Goal: Book appointment/travel/reservation

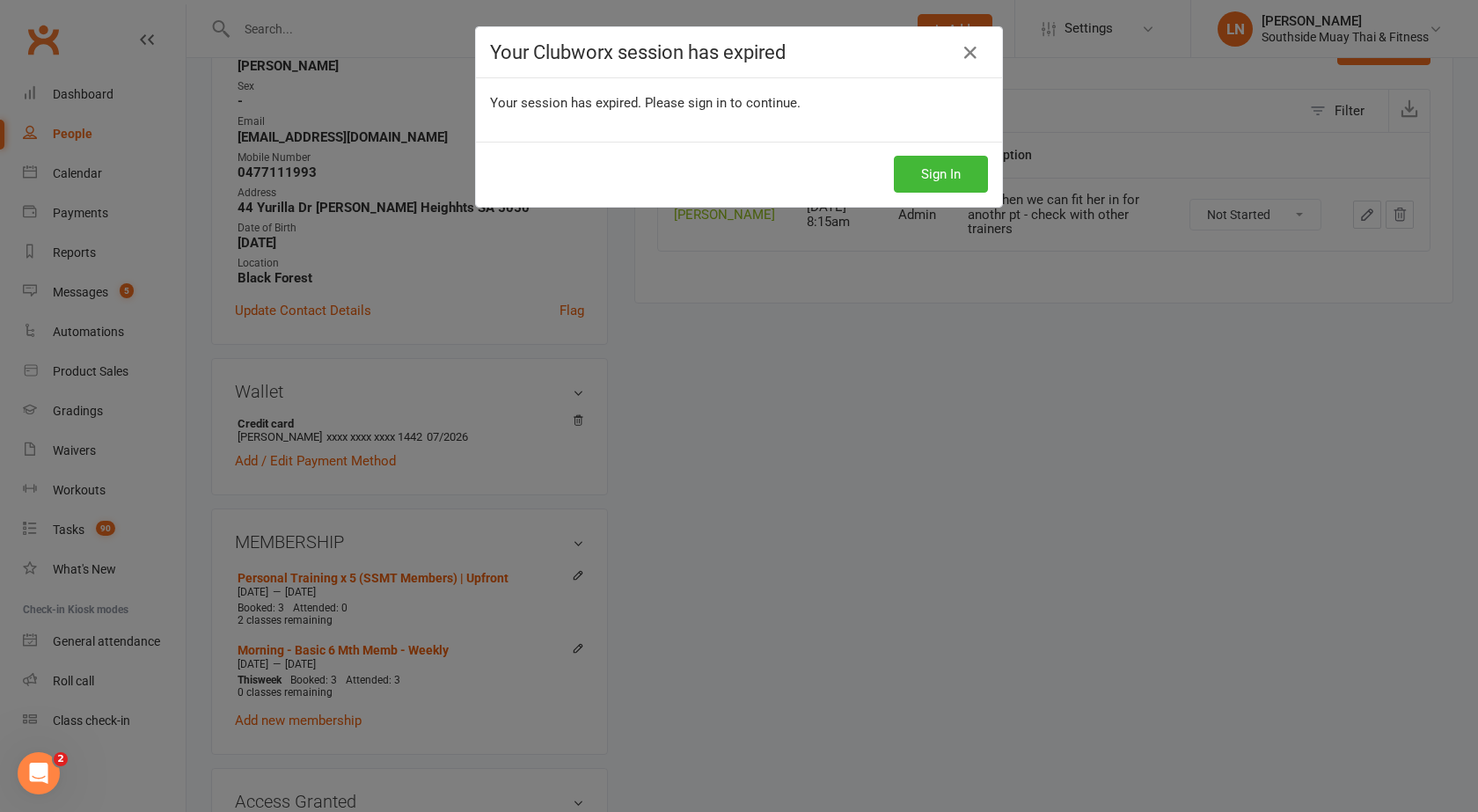
scroll to position [0, 2]
click at [916, 174] on button "Sign In" at bounding box center [941, 174] width 94 height 37
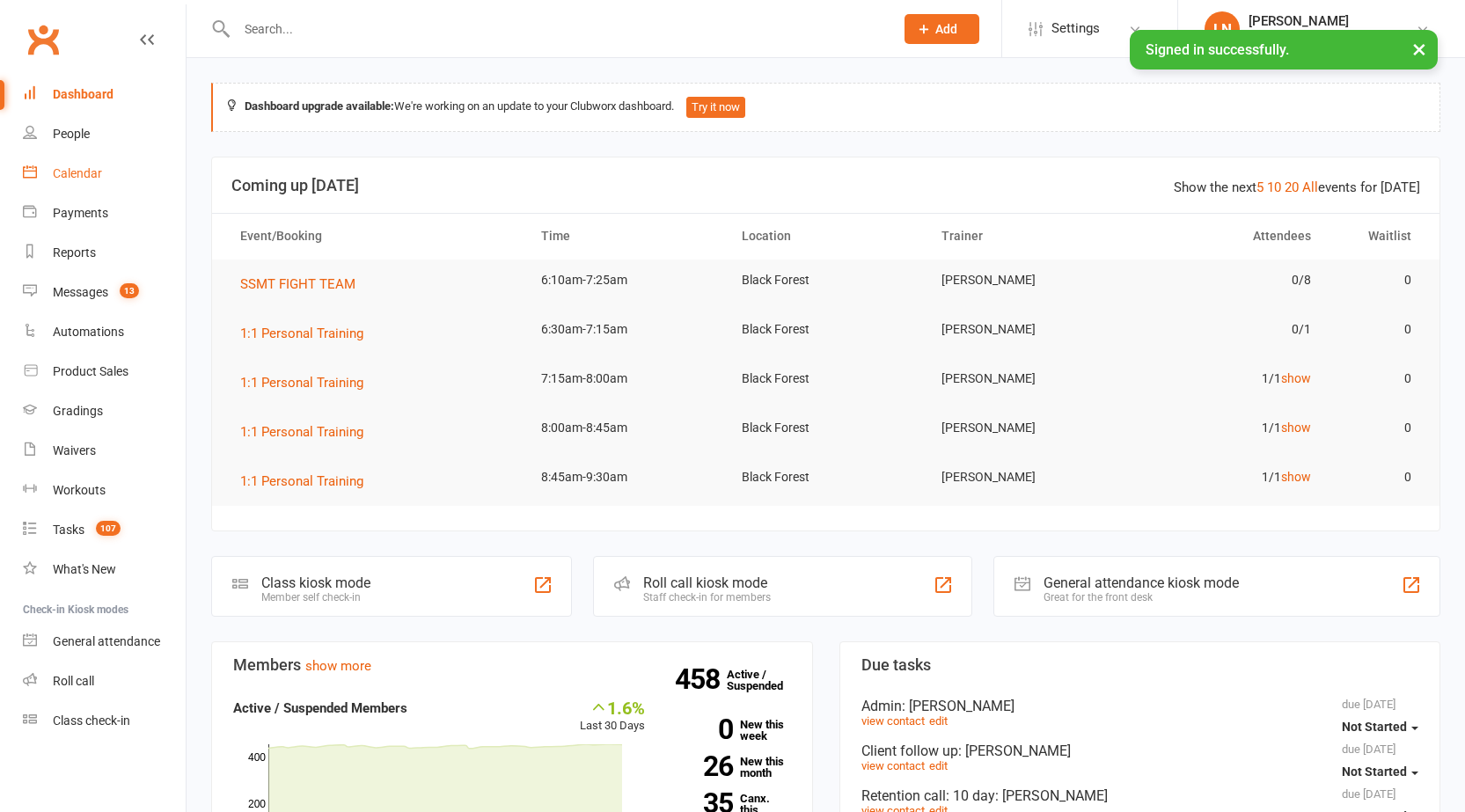
click at [85, 178] on div "Calendar" at bounding box center [76, 173] width 49 height 14
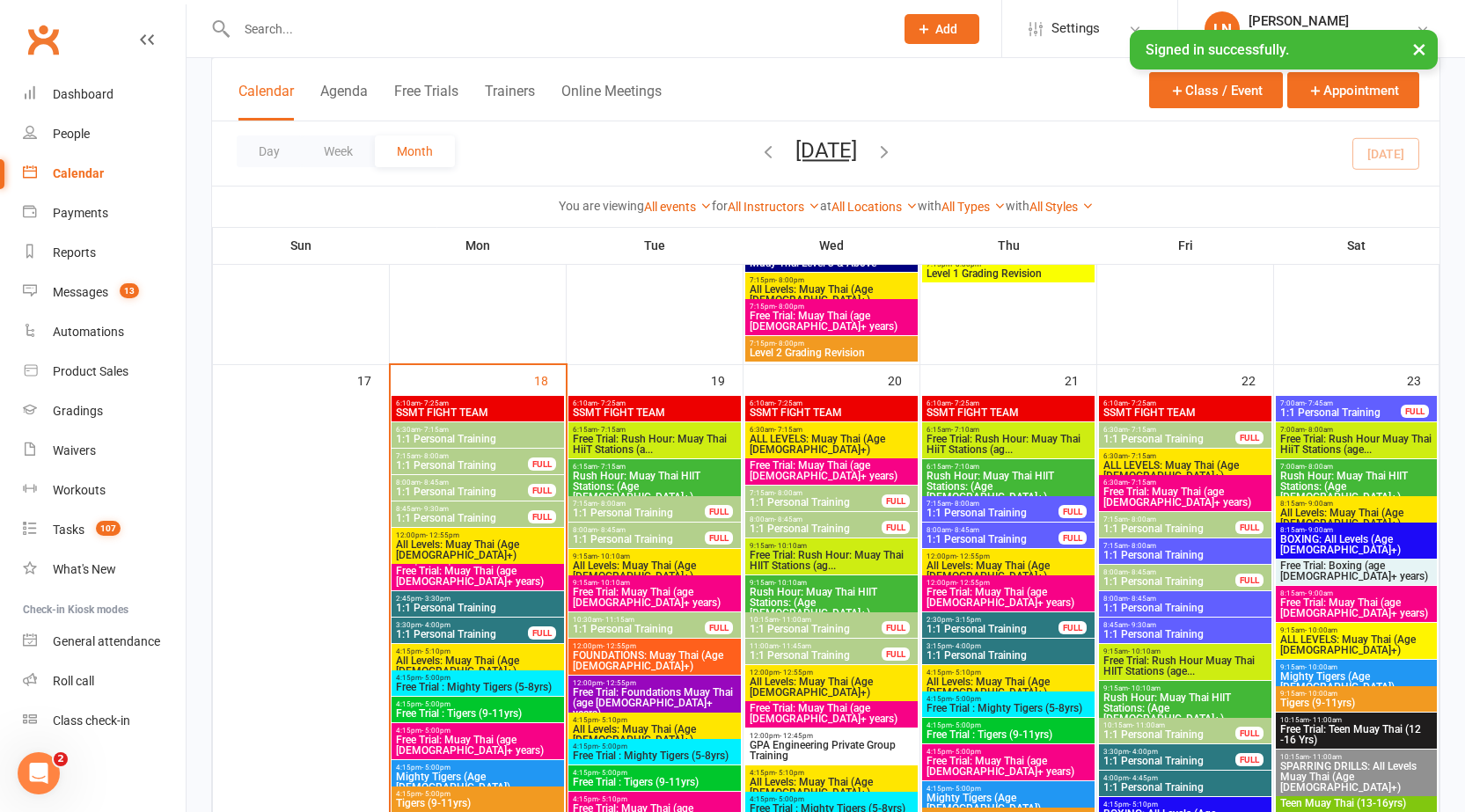
scroll to position [2640, 0]
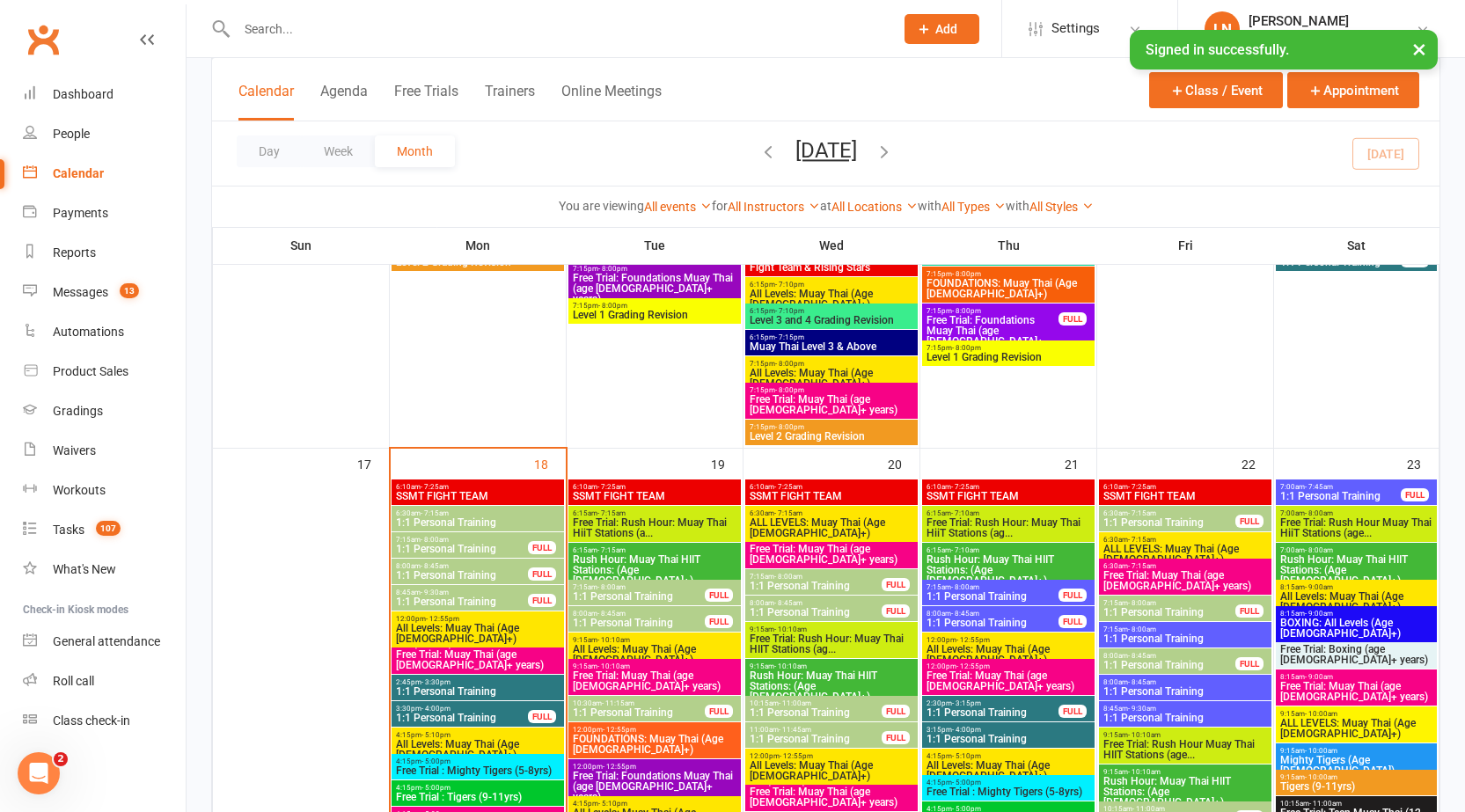
click at [433, 656] on span "Free Trial: Muay Thai (age 13+ years)" at bounding box center [478, 659] width 165 height 21
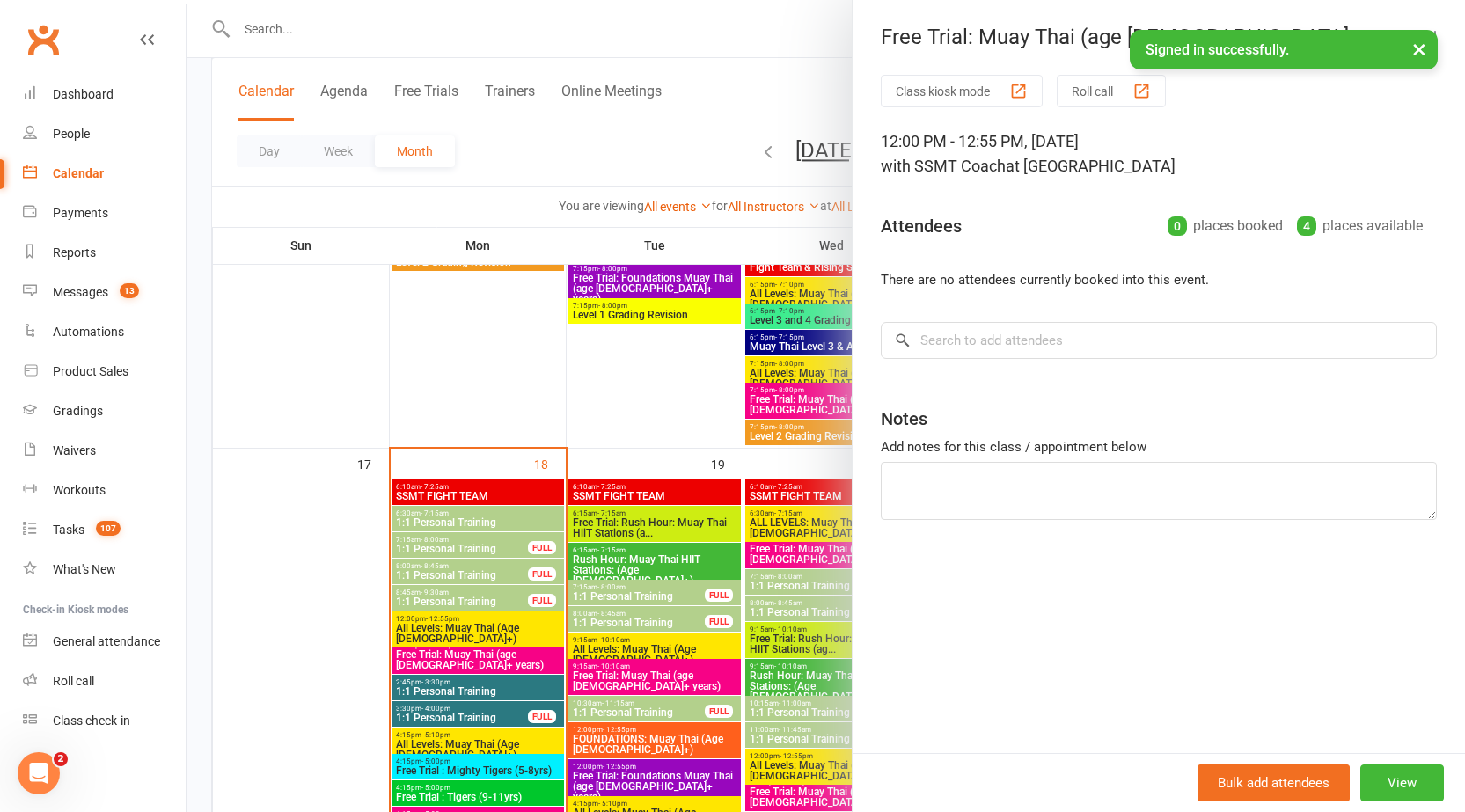
click at [434, 656] on div at bounding box center [826, 406] width 1279 height 812
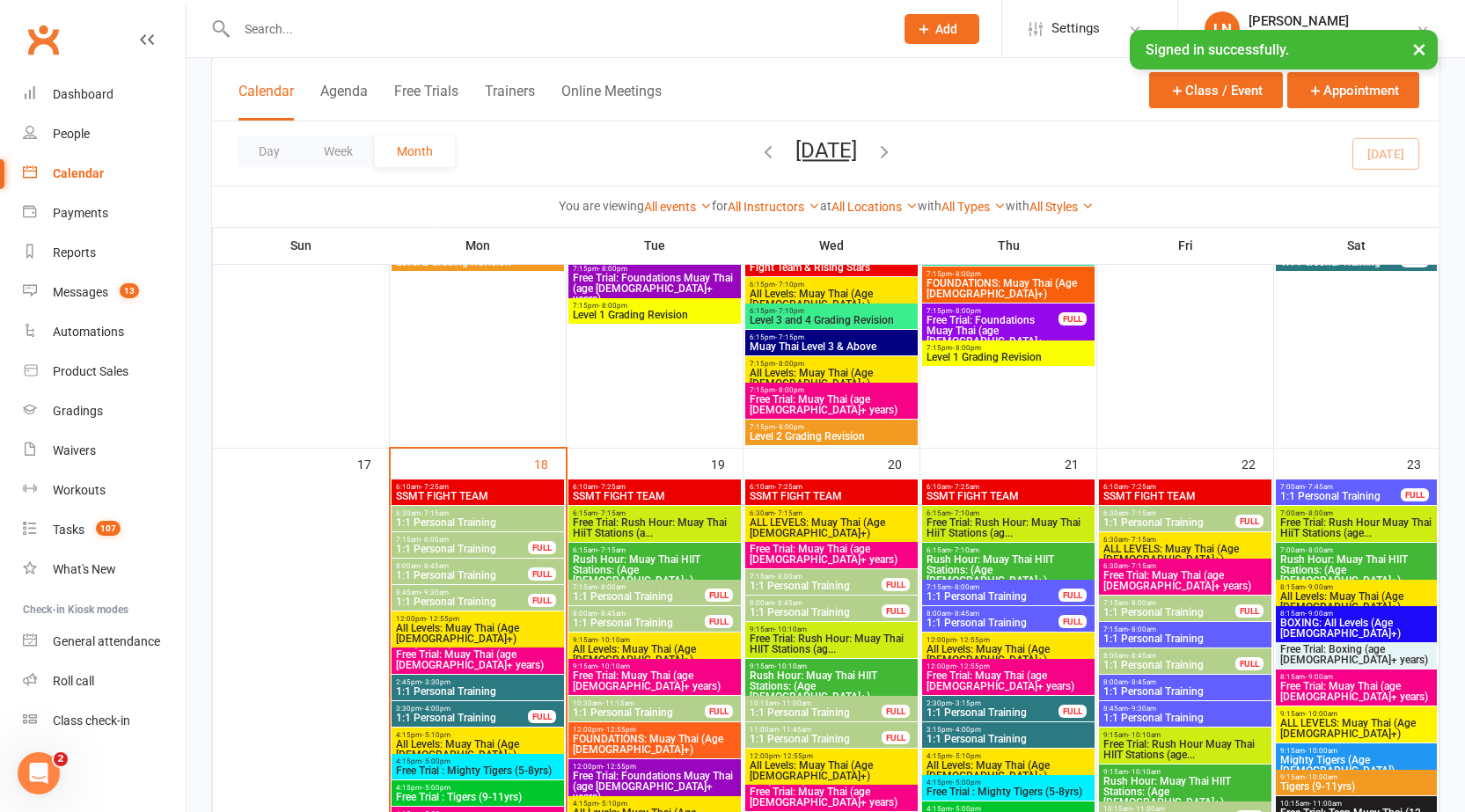
click at [580, 589] on span "7:15am - 8:00am" at bounding box center [638, 587] width 134 height 8
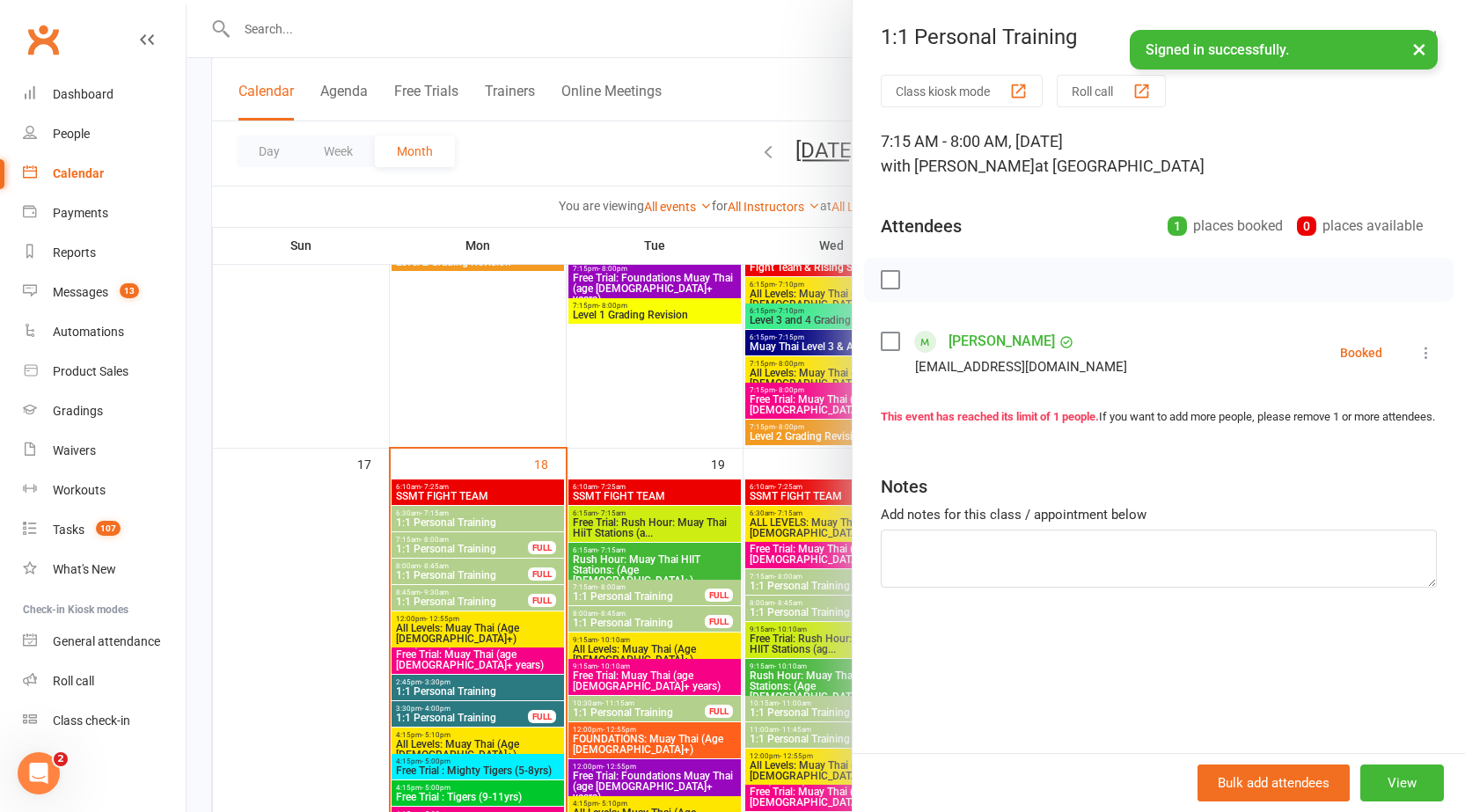
click at [603, 590] on div at bounding box center [826, 406] width 1279 height 812
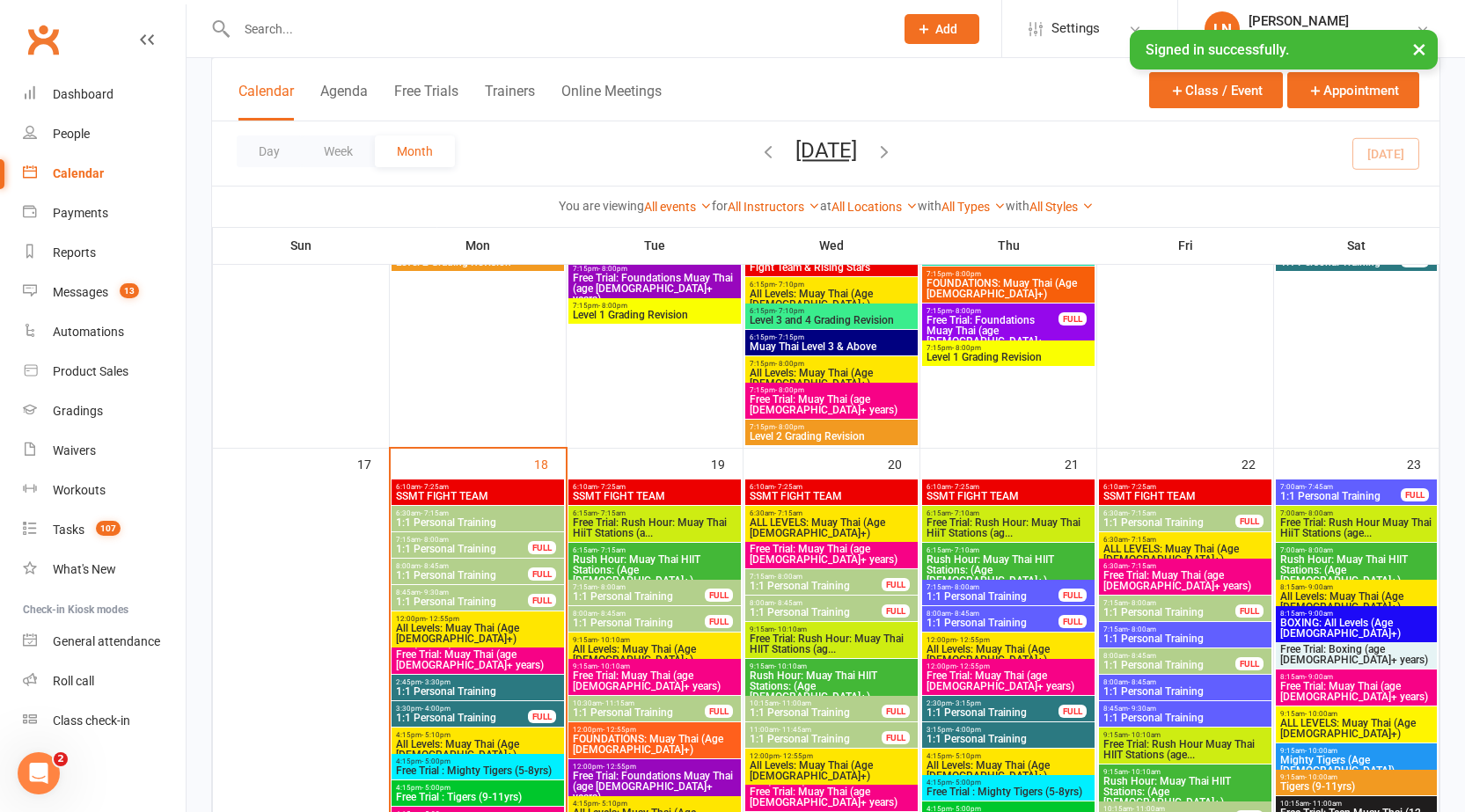
click at [612, 615] on span "- 8:45am" at bounding box center [612, 613] width 28 height 8
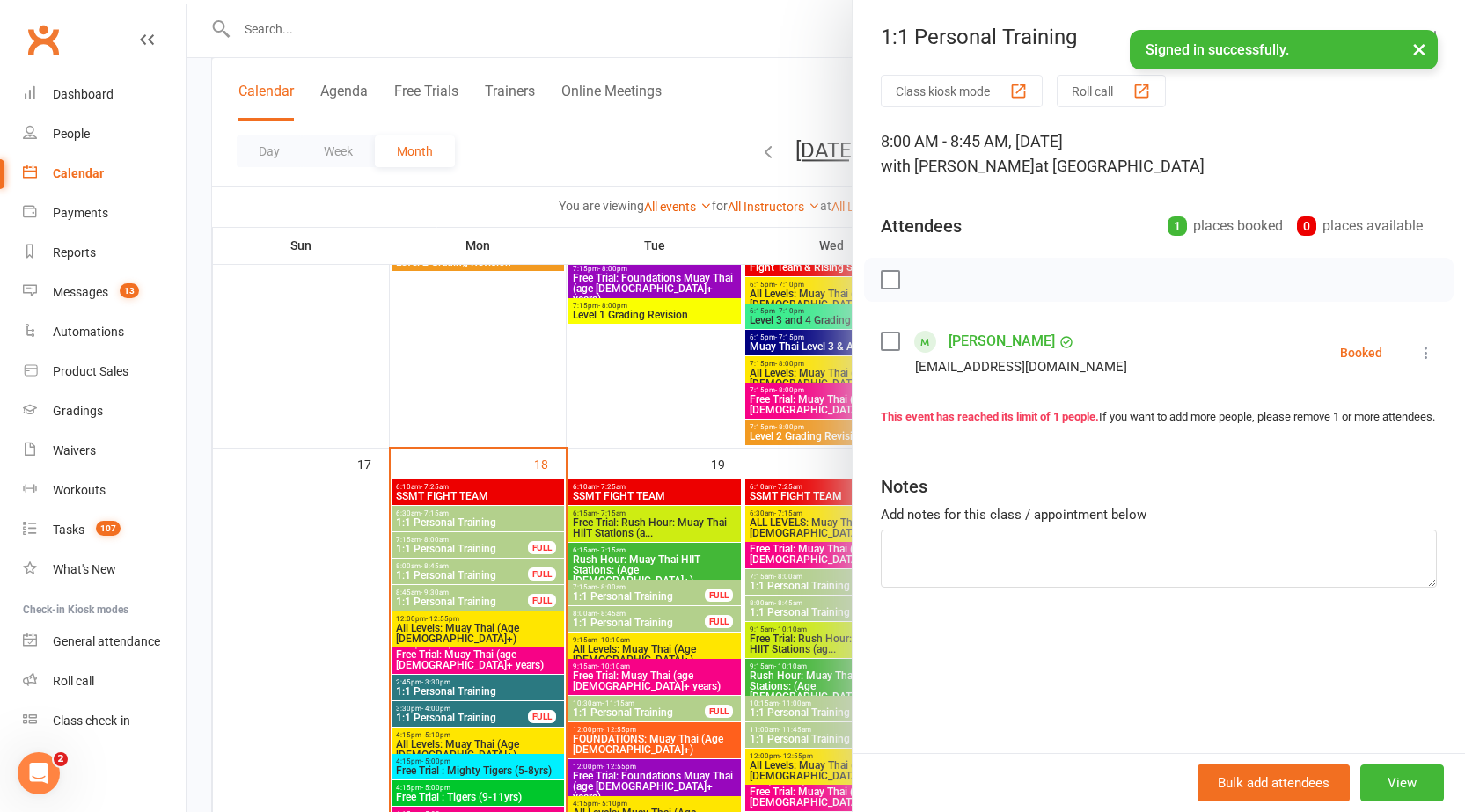
click at [612, 615] on div at bounding box center [826, 406] width 1279 height 812
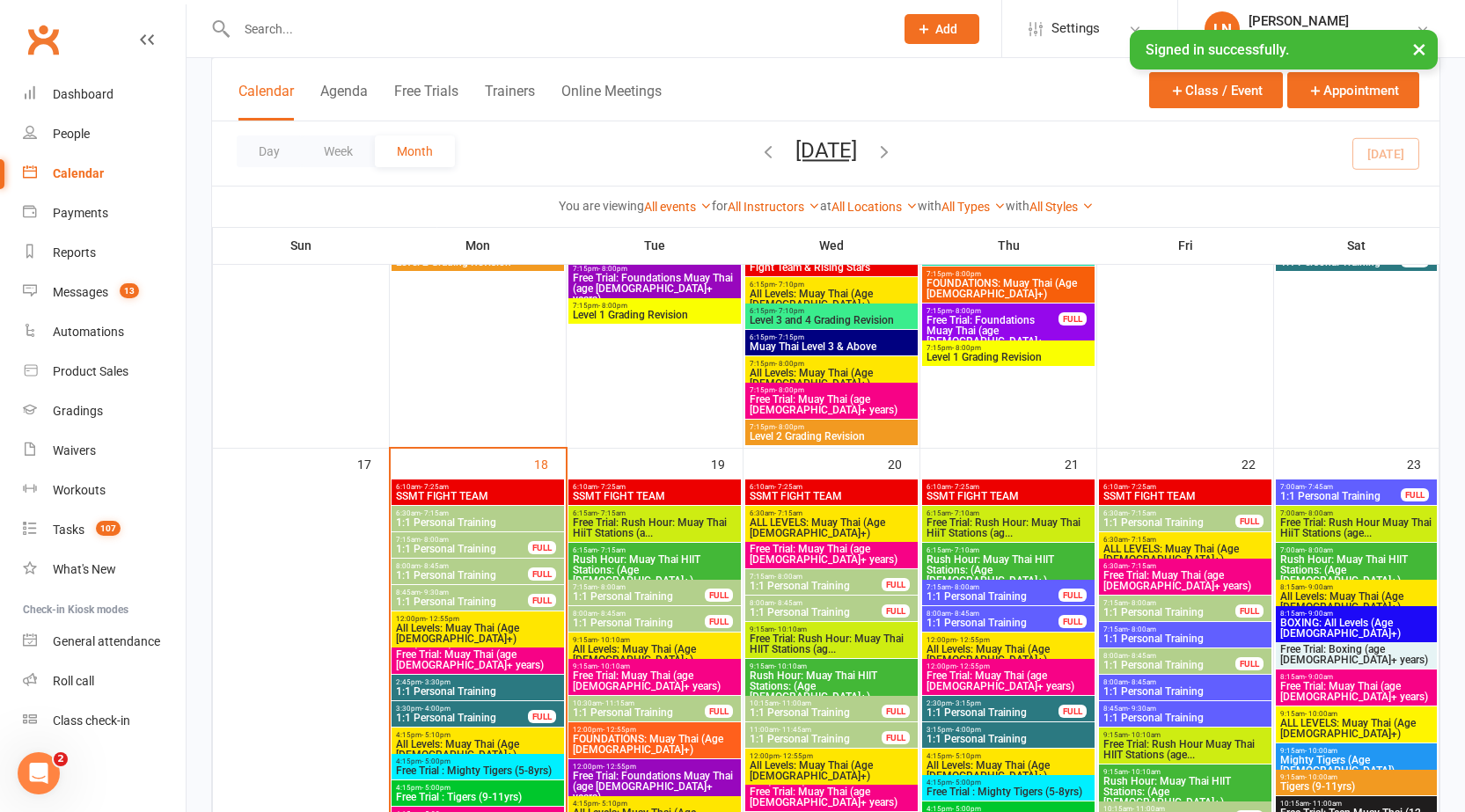
click at [612, 715] on span "1:1 Personal Training" at bounding box center [638, 713] width 134 height 11
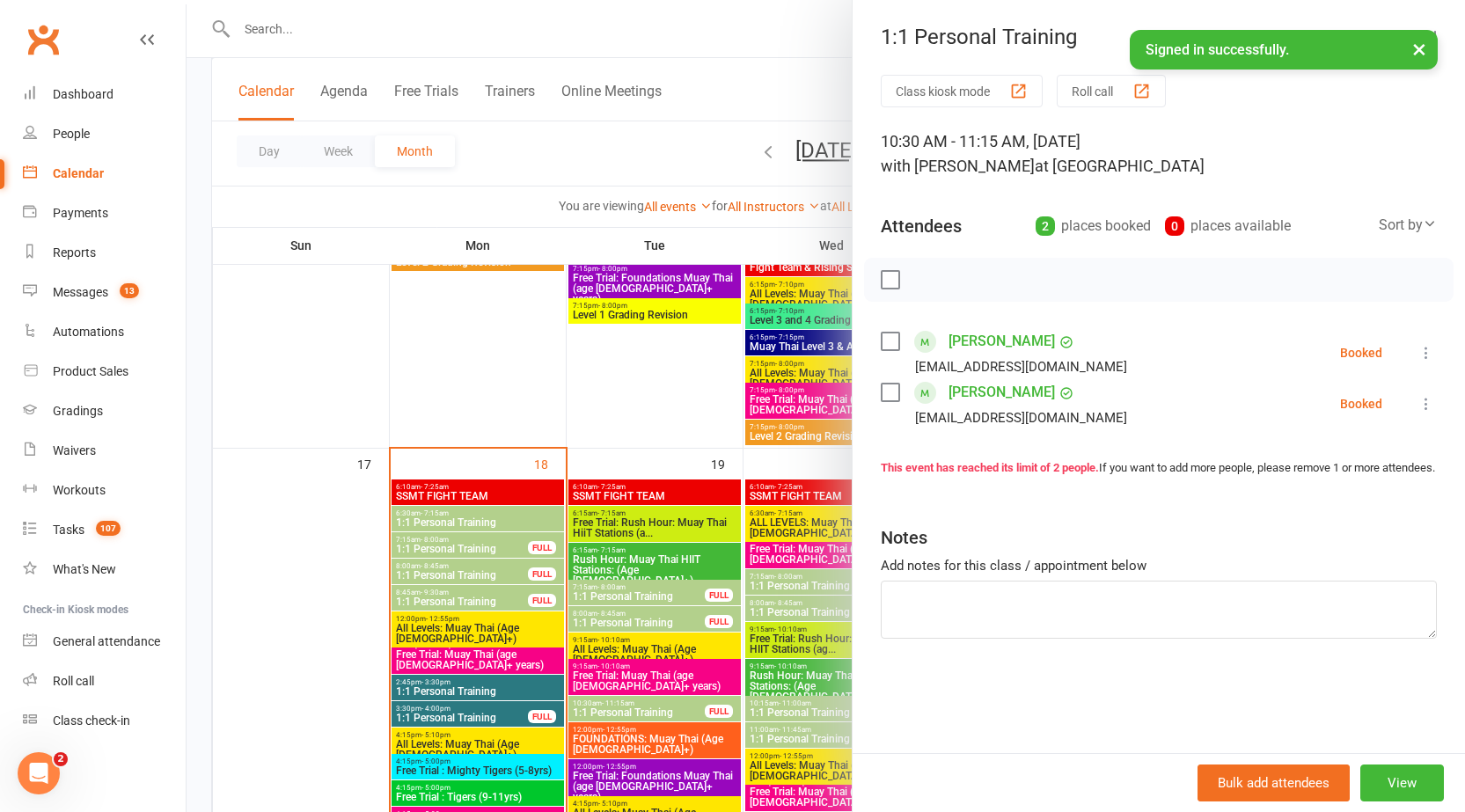
click at [612, 715] on div at bounding box center [826, 406] width 1279 height 812
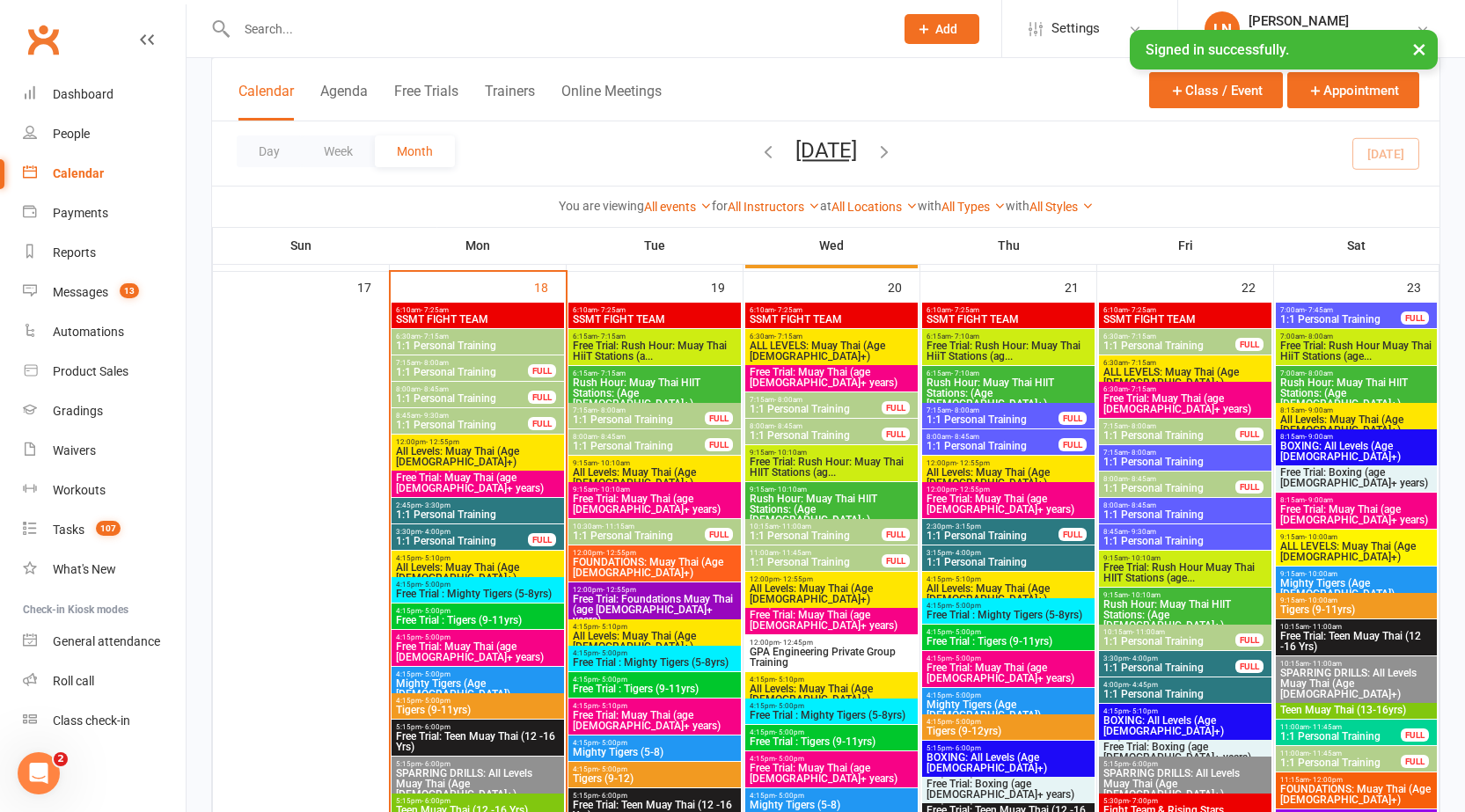
scroll to position [2817, 0]
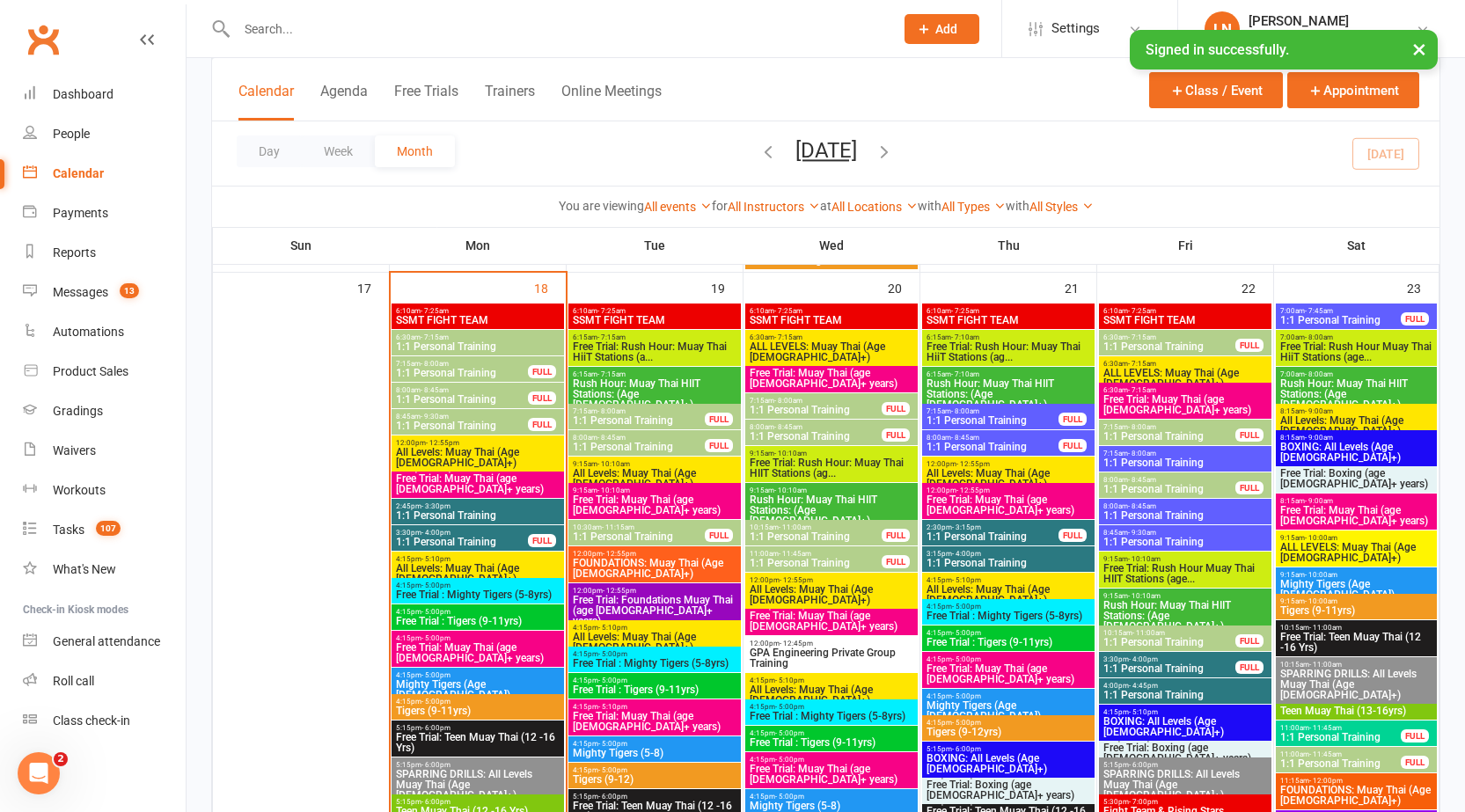
click at [797, 406] on span "1:1 Personal Training" at bounding box center [815, 410] width 134 height 11
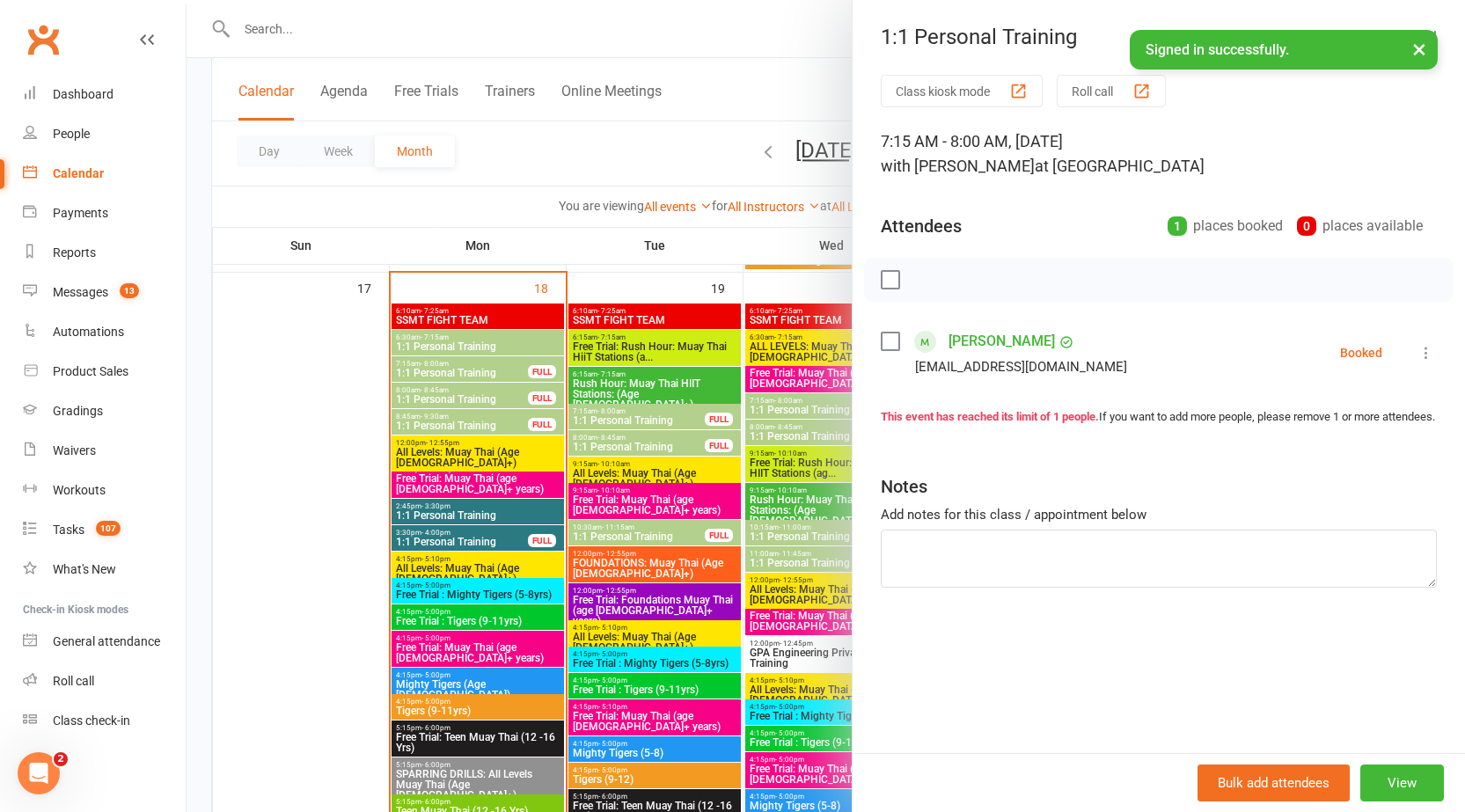
click at [796, 405] on div at bounding box center [826, 406] width 1279 height 812
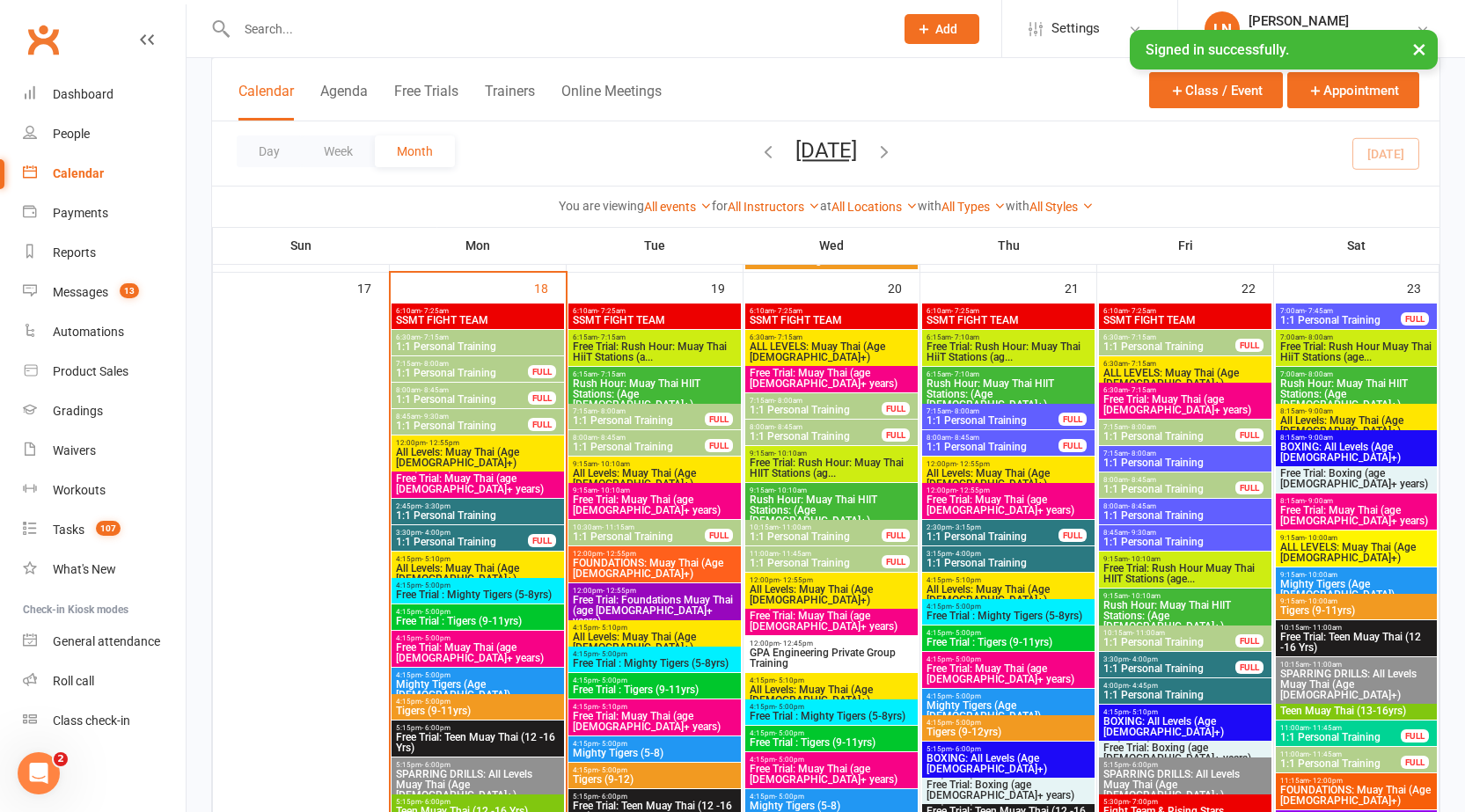
click at [776, 431] on span "1:1 Personal Training" at bounding box center [815, 436] width 134 height 11
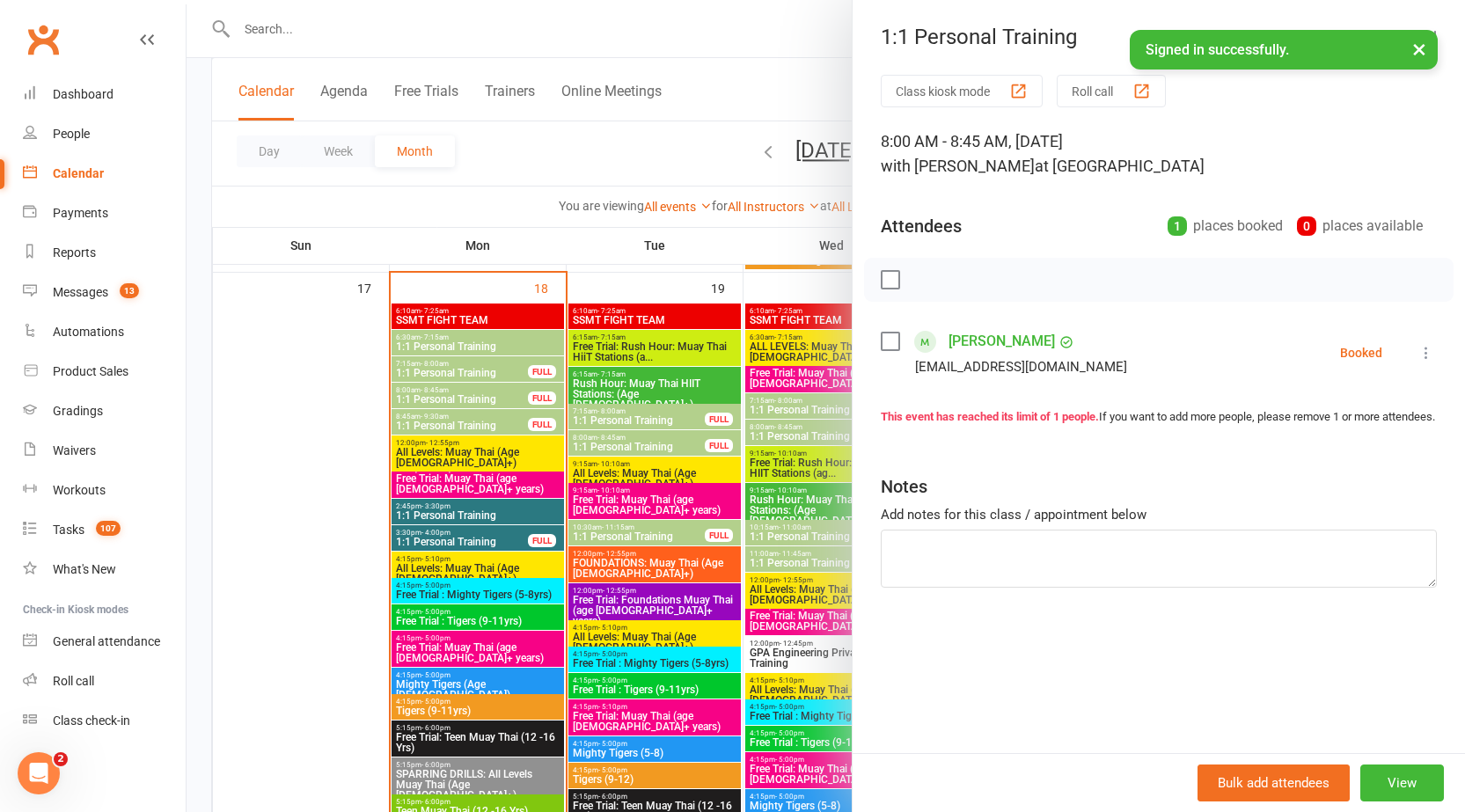
click at [776, 432] on div at bounding box center [826, 406] width 1279 height 812
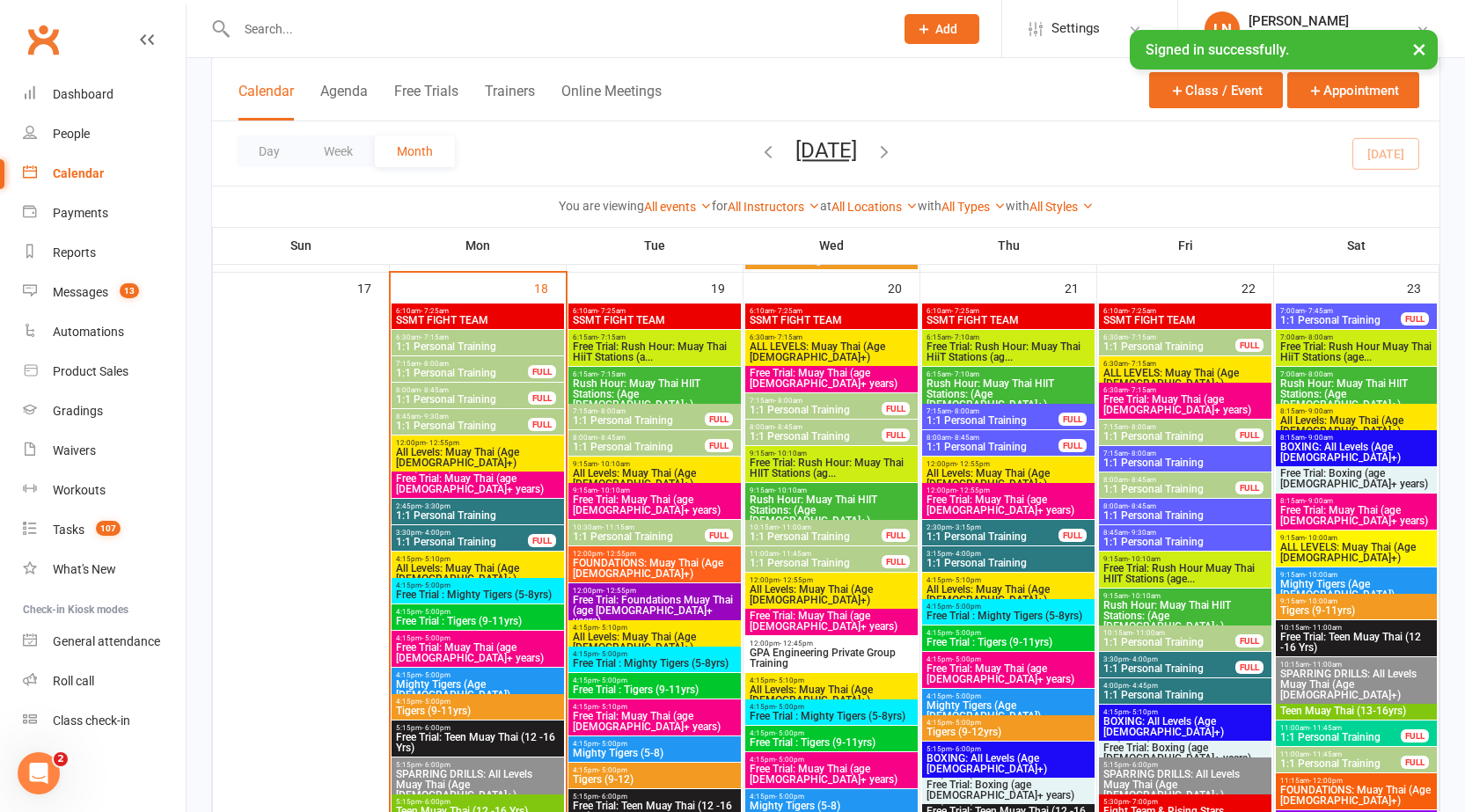
click at [810, 531] on span "1:1 Personal Training" at bounding box center [815, 536] width 134 height 11
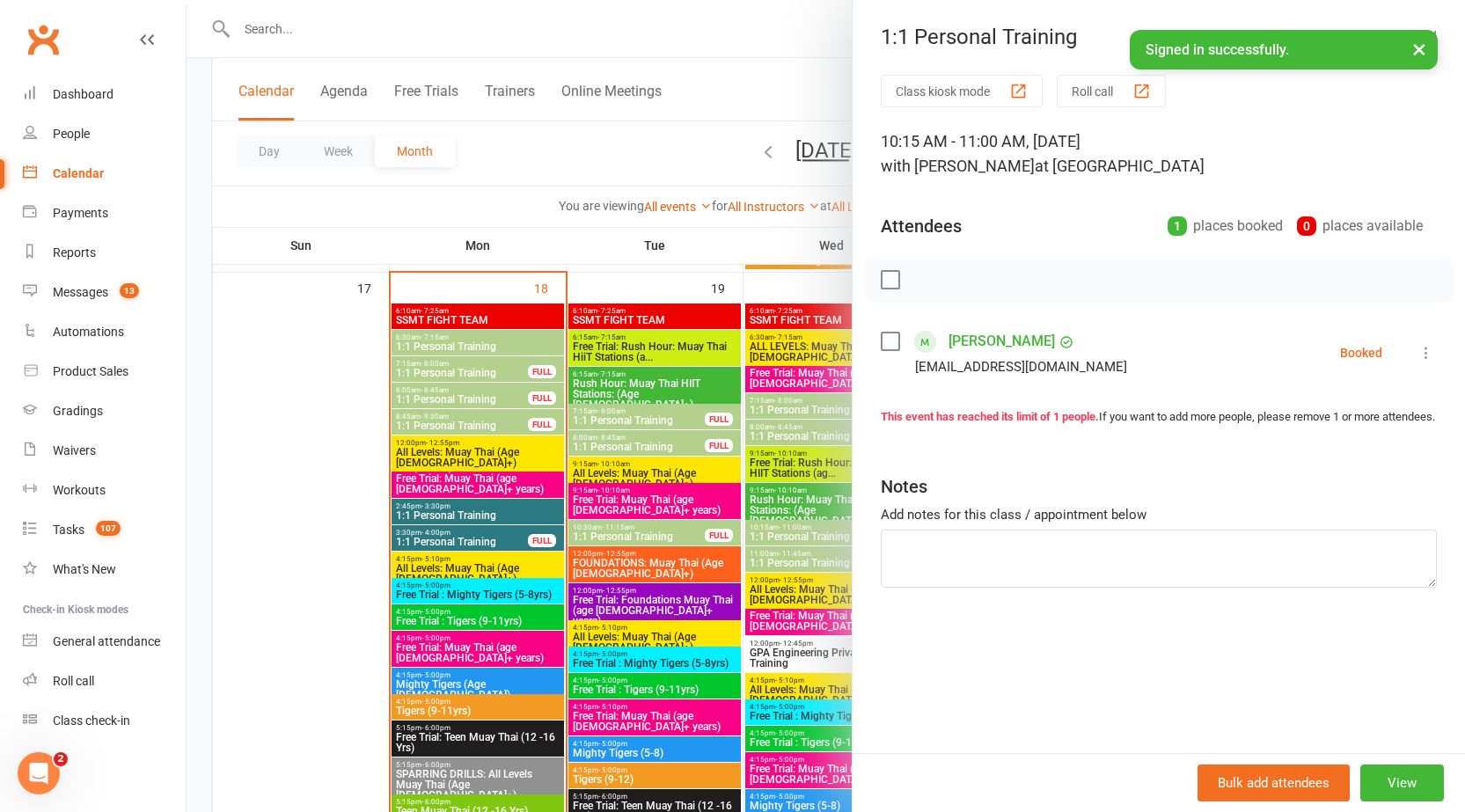
click at [1419, 56] on button "×" at bounding box center [1419, 49] width 32 height 38
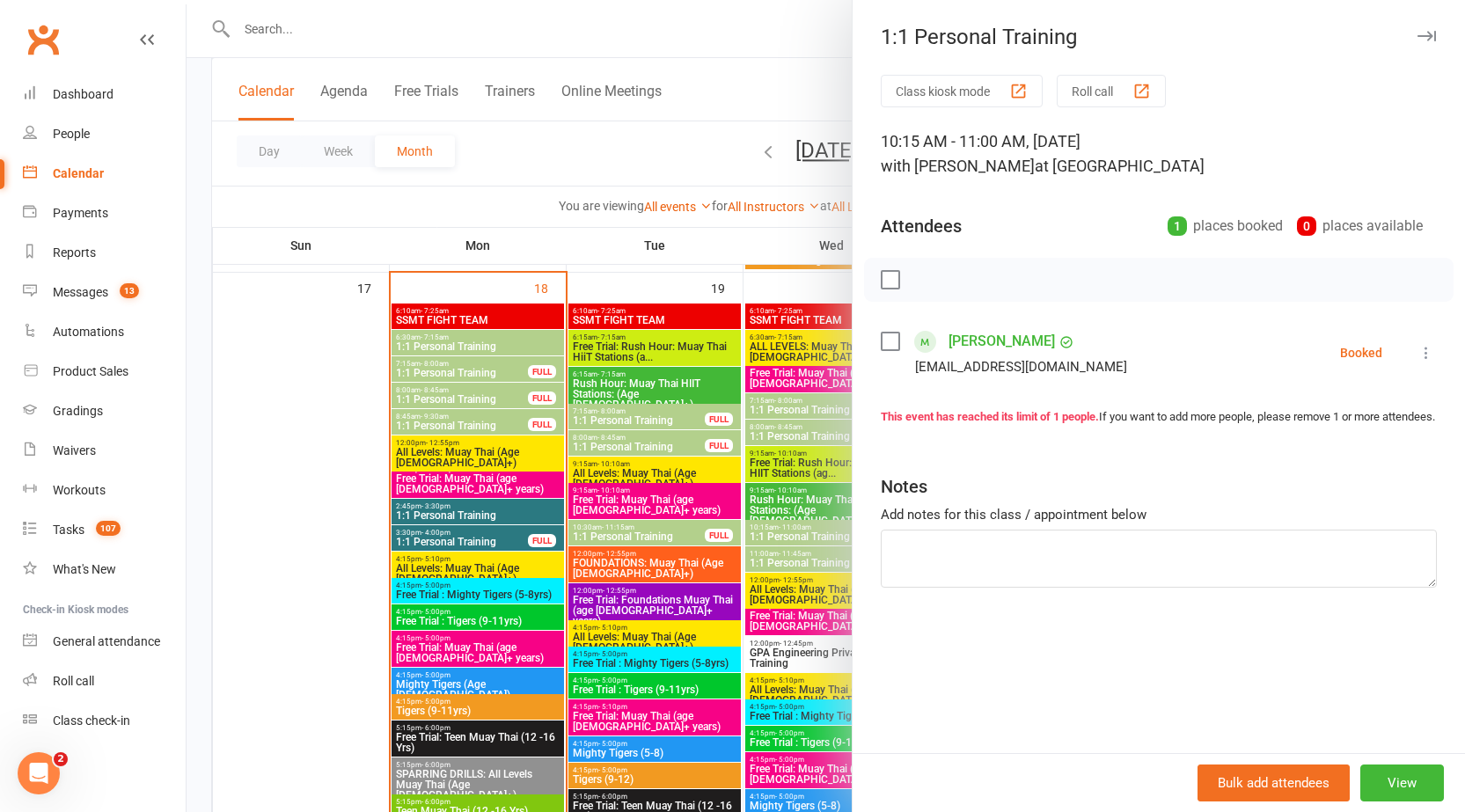
click at [1417, 41] on icon "button" at bounding box center [1426, 36] width 19 height 11
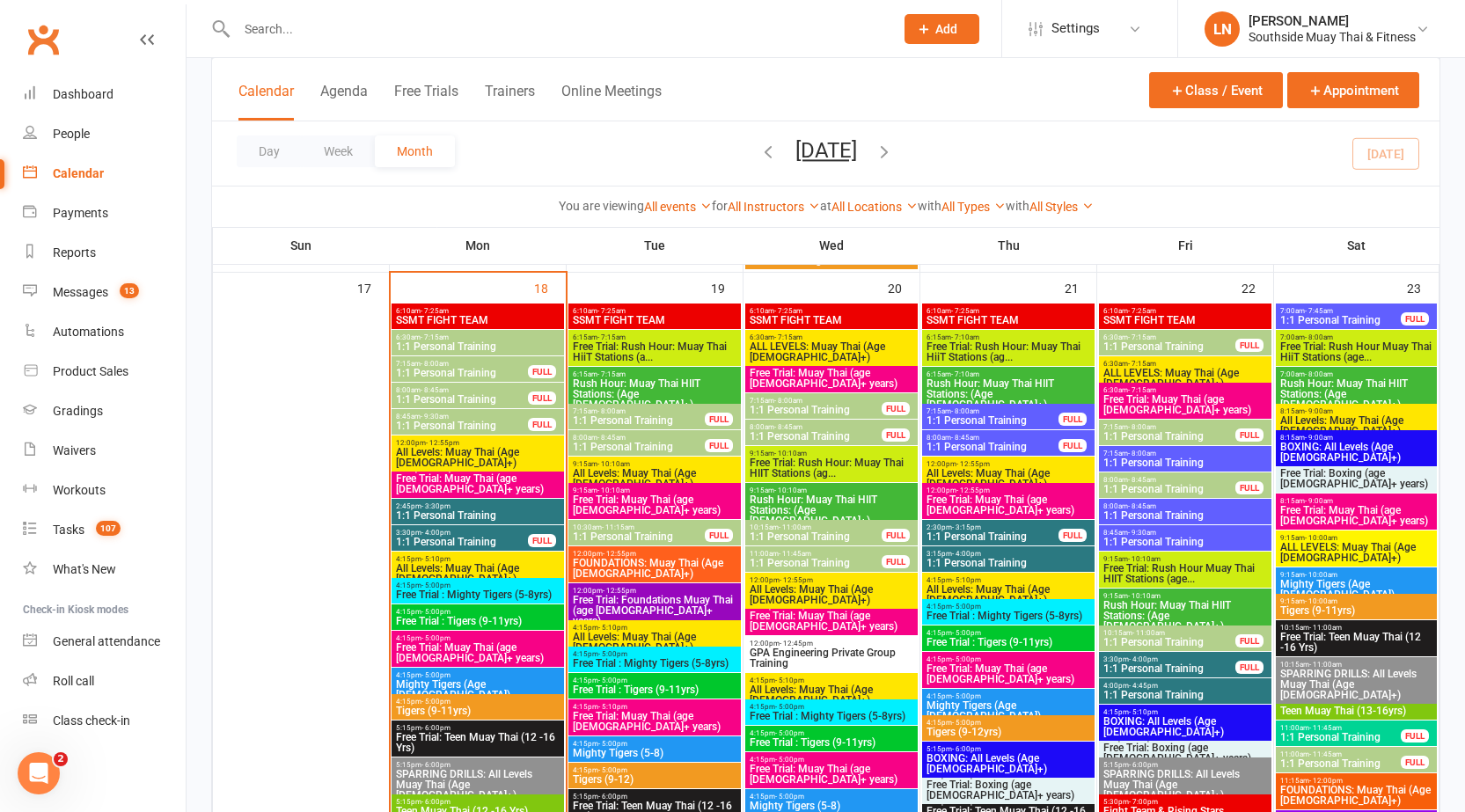
click at [770, 554] on span "11:00am - 11:45am" at bounding box center [815, 553] width 134 height 8
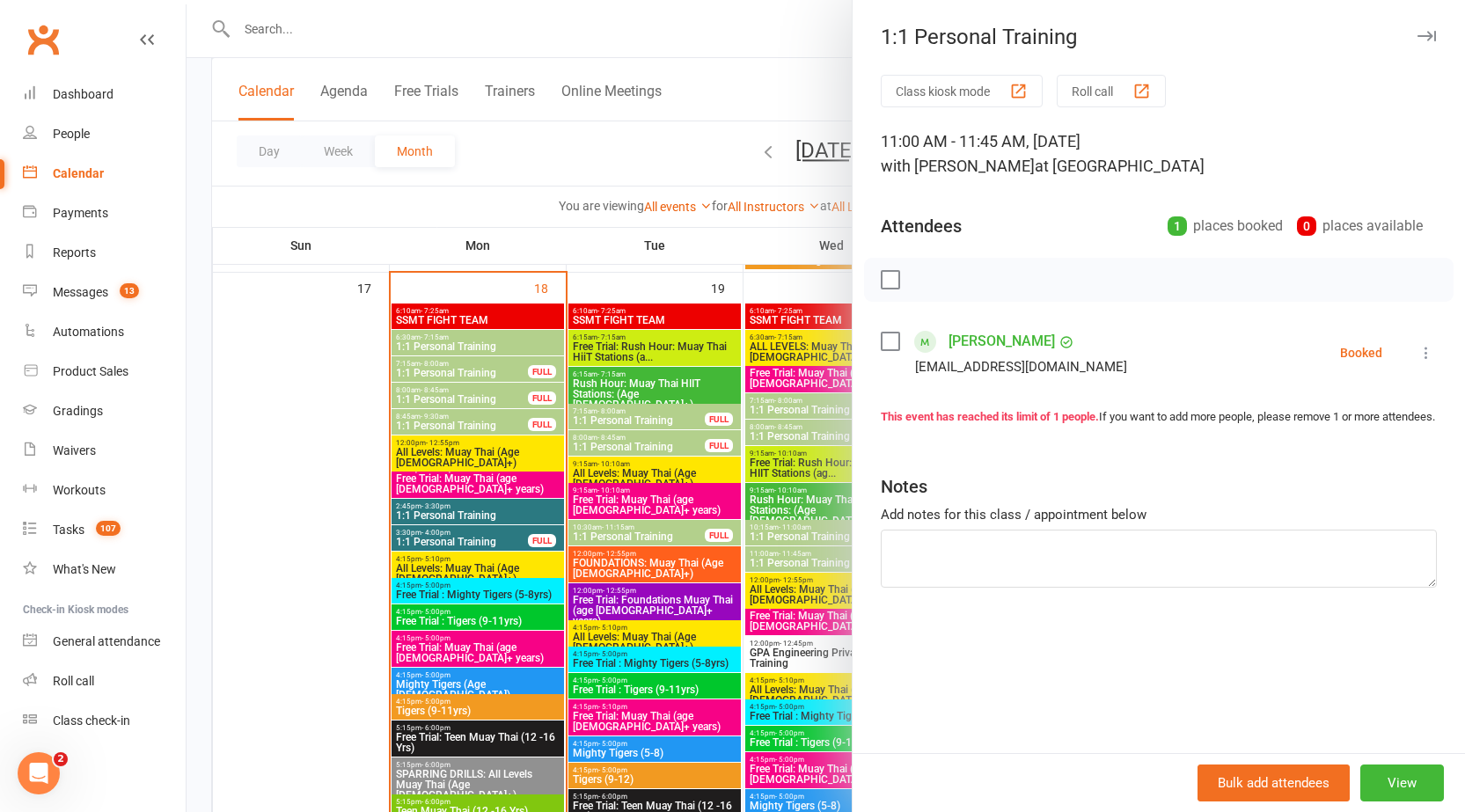
drag, startPoint x: 1412, startPoint y: 35, endPoint x: 1399, endPoint y: 30, distance: 13.9
click at [1417, 35] on icon "button" at bounding box center [1426, 36] width 19 height 11
